Goal: Browse casually

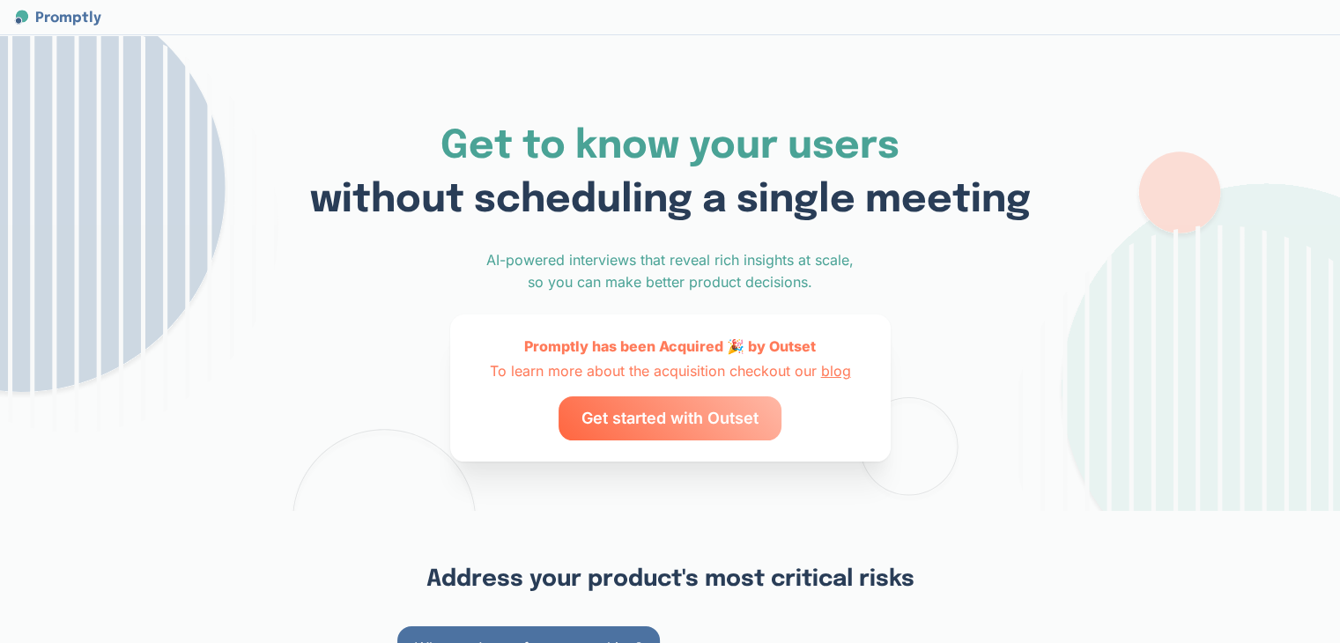
click at [648, 150] on span "Get to know your users" at bounding box center [669, 147] width 459 height 40
click at [820, 145] on span "Get to know your users" at bounding box center [669, 147] width 459 height 40
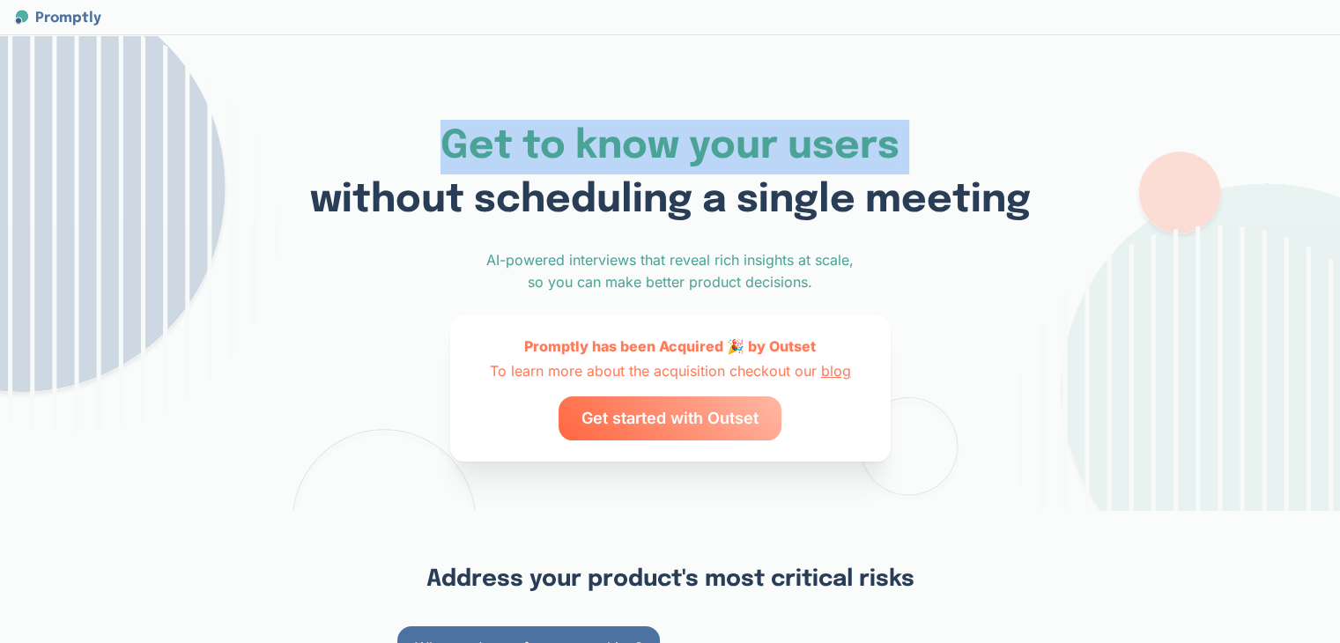
click at [820, 145] on span "Get to know your users" at bounding box center [669, 147] width 459 height 40
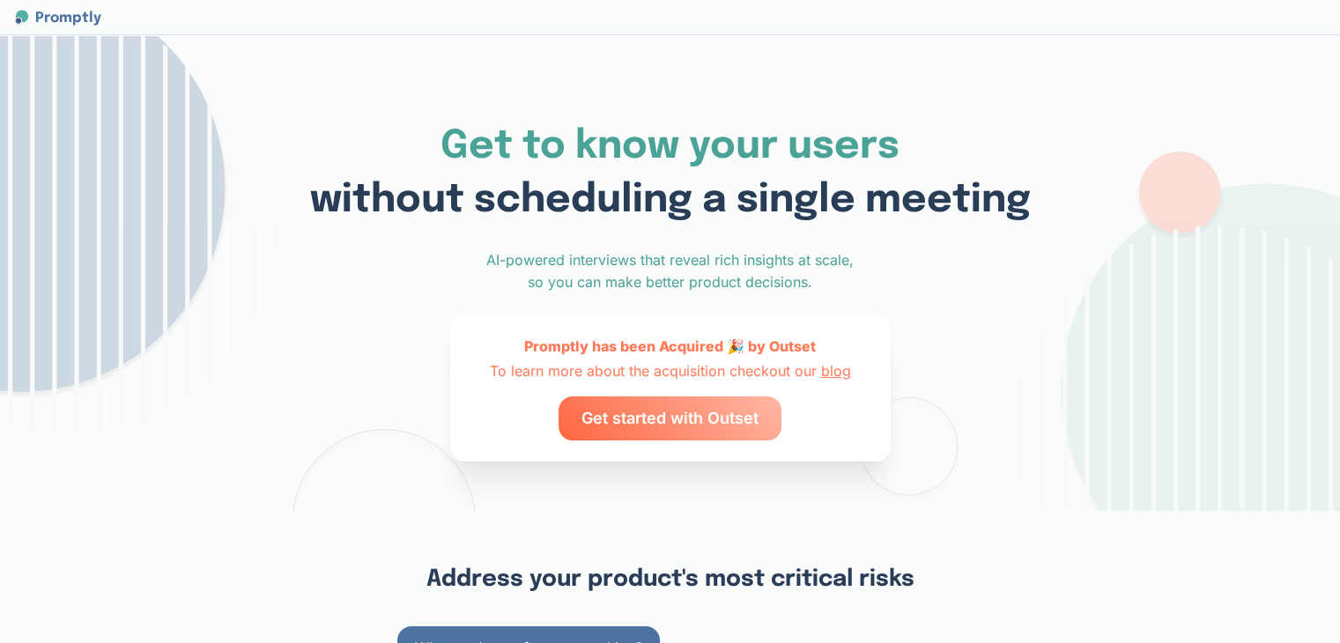
click at [799, 198] on span "without scheduling a single meeting" at bounding box center [670, 201] width 721 height 40
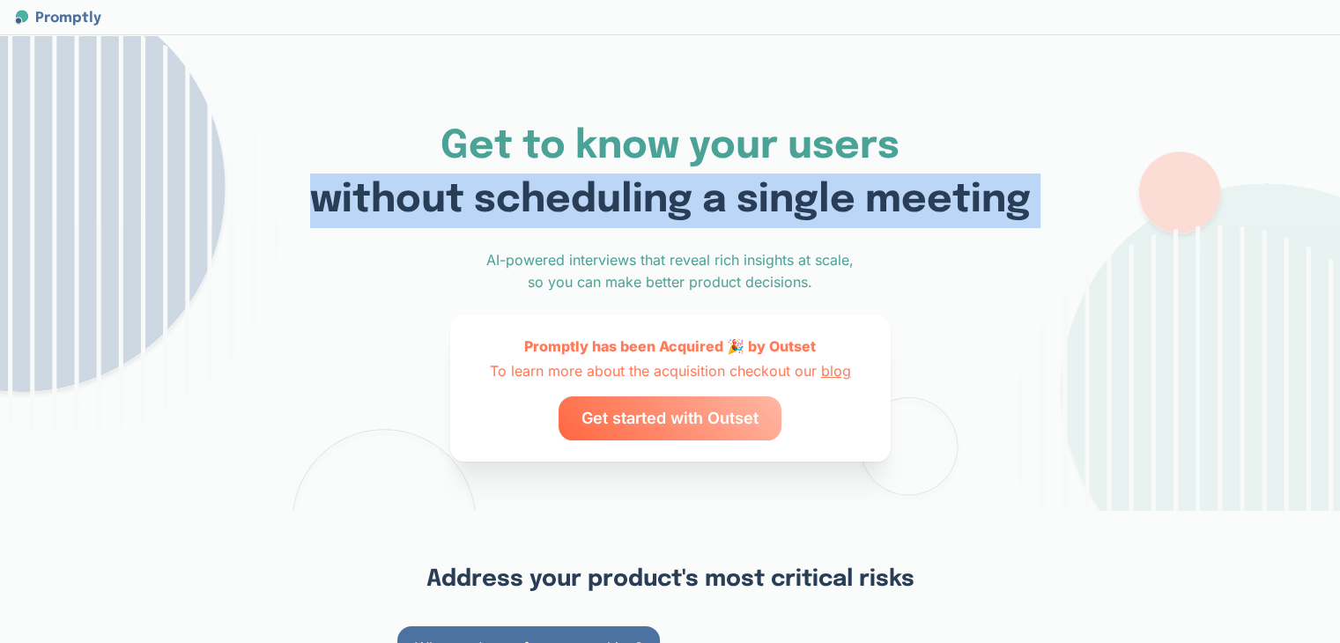
click at [799, 198] on span "without scheduling a single meeting" at bounding box center [670, 201] width 721 height 40
